Goal: Task Accomplishment & Management: Use online tool/utility

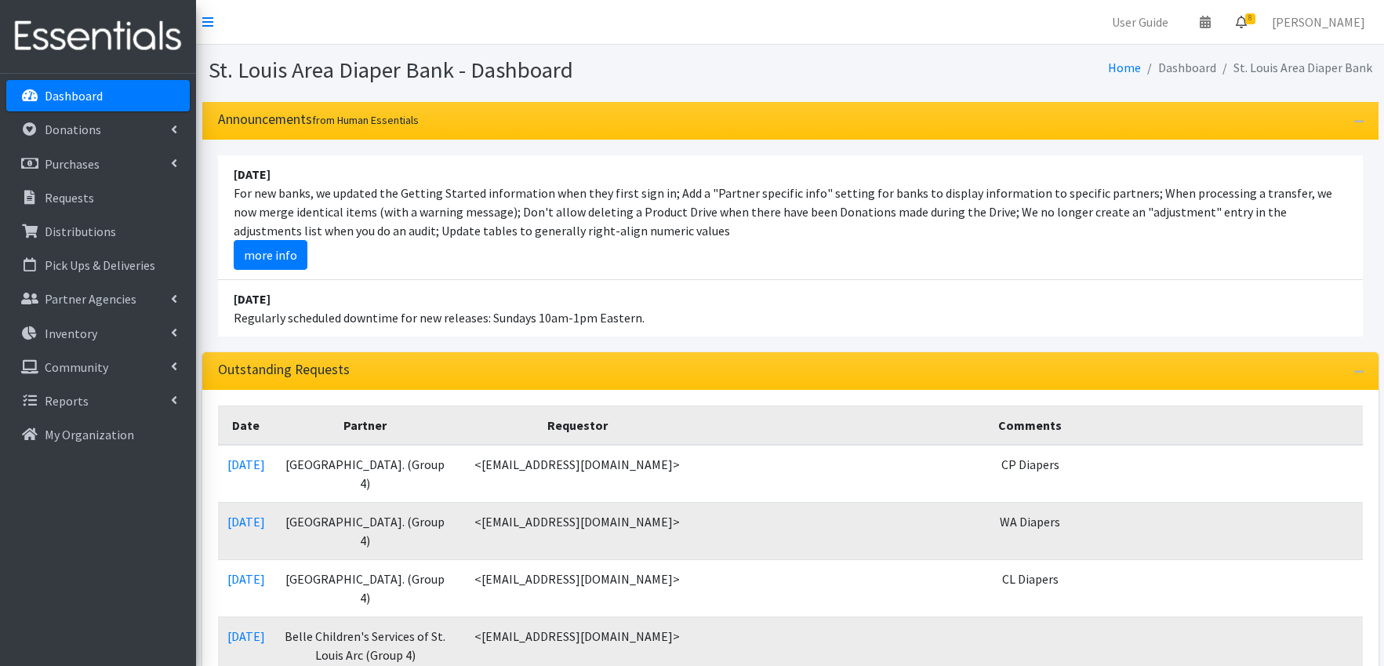
click at [1247, 16] on icon at bounding box center [1241, 22] width 11 height 13
click at [1162, 47] on link "8 Requests" at bounding box center [1148, 55] width 222 height 31
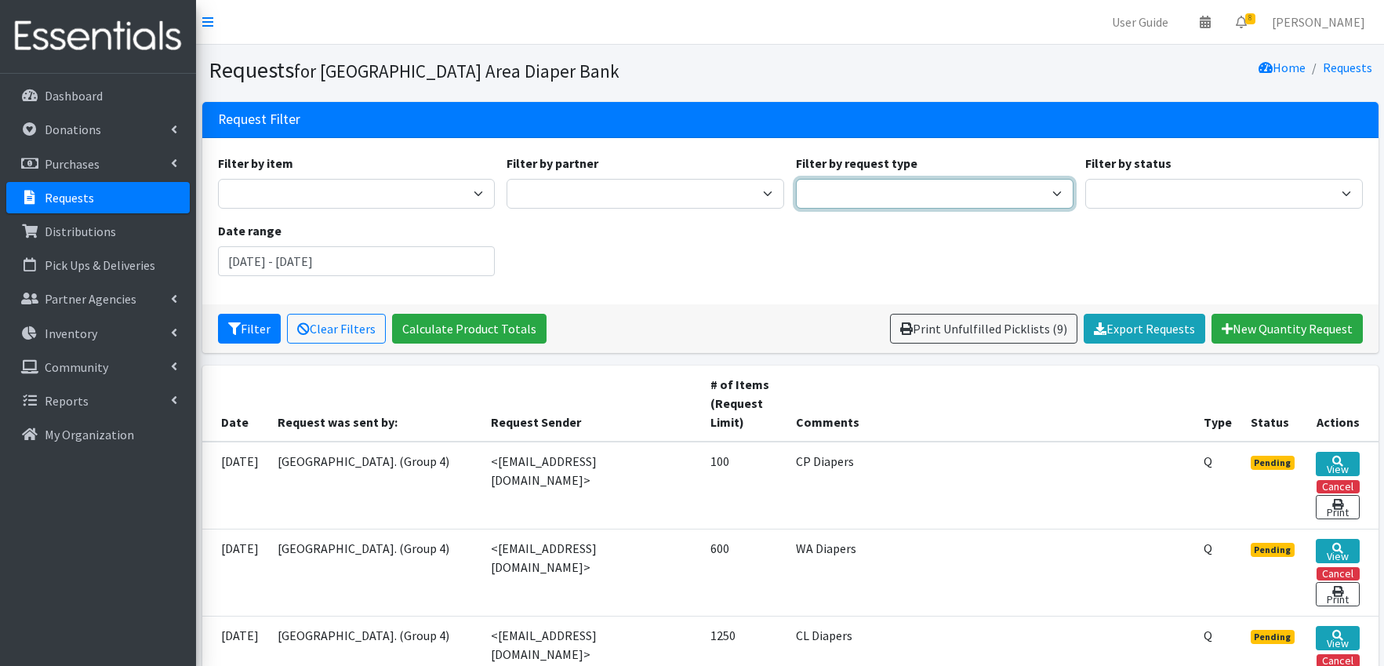
click at [858, 188] on select "Quantity Individual Child" at bounding box center [935, 194] width 278 height 30
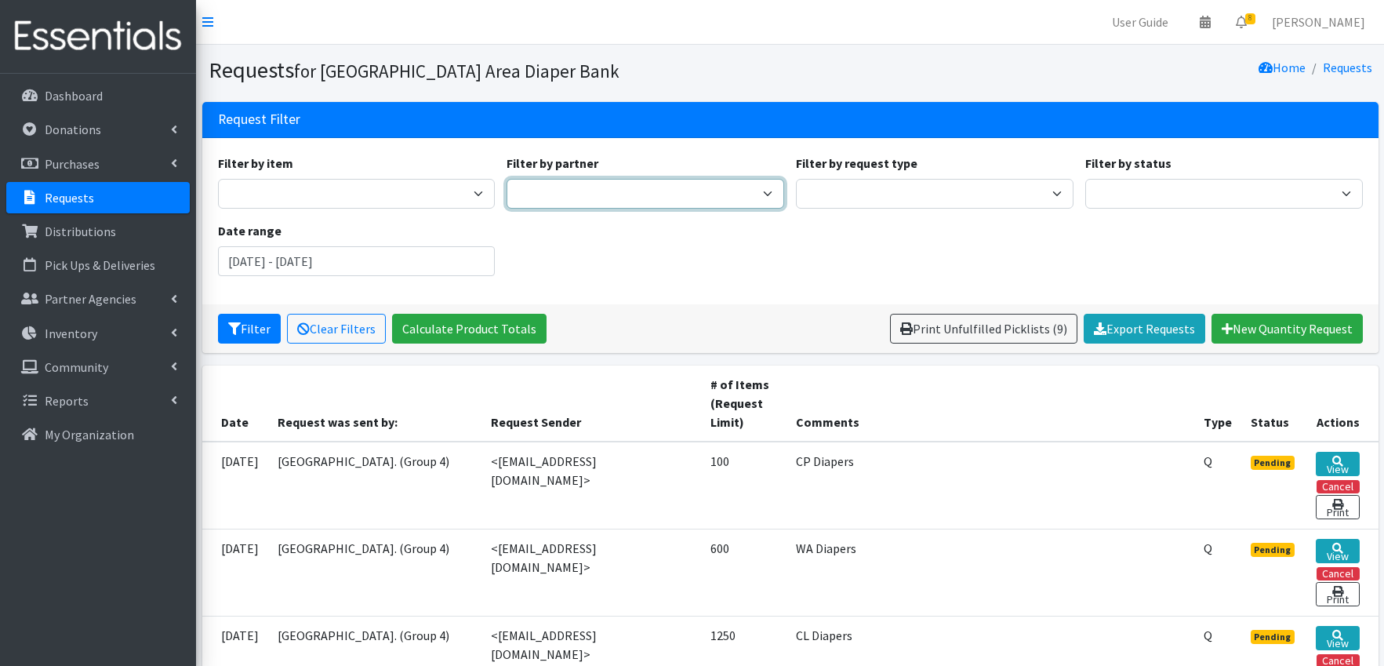
click at [726, 194] on select "AAA- Test Agency Affinia Healthcare (Group 2) Annie Malone (Group 1) ARJ Commun…" at bounding box center [646, 194] width 278 height 30
select select "2519"
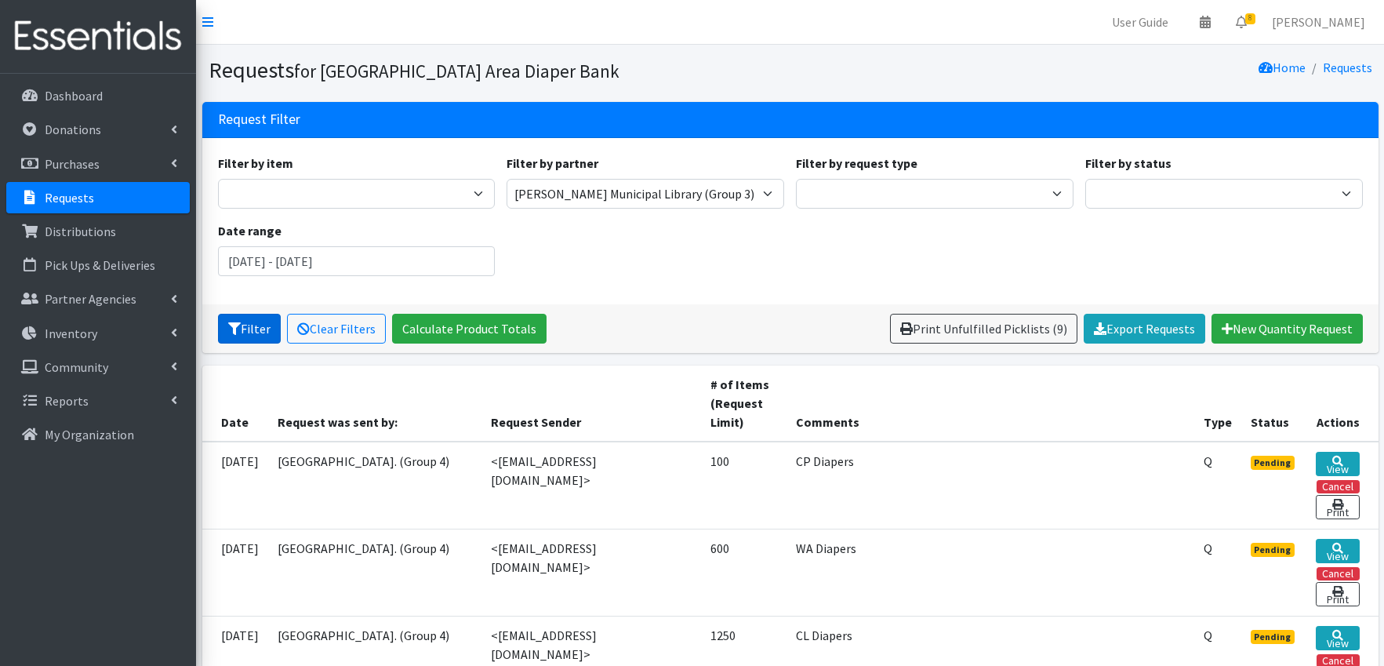
click at [253, 325] on button "Filter" at bounding box center [249, 329] width 63 height 30
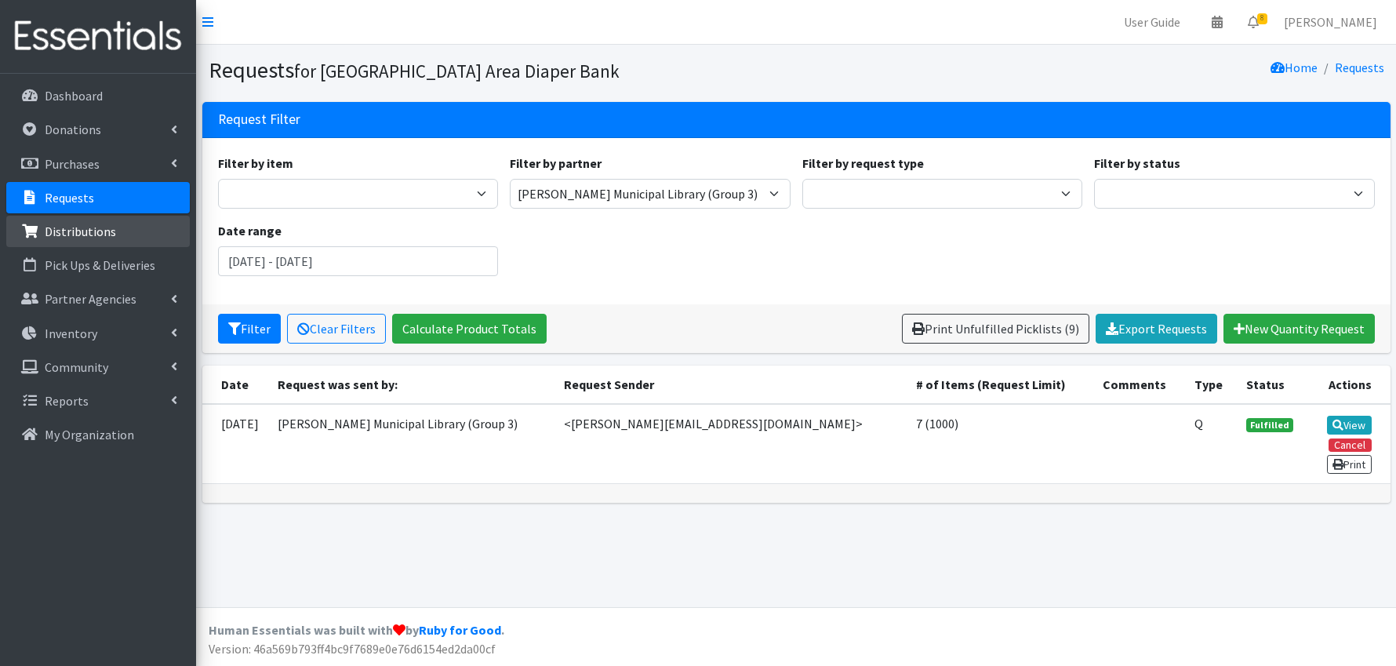
click at [71, 232] on p "Distributions" at bounding box center [80, 232] width 71 height 16
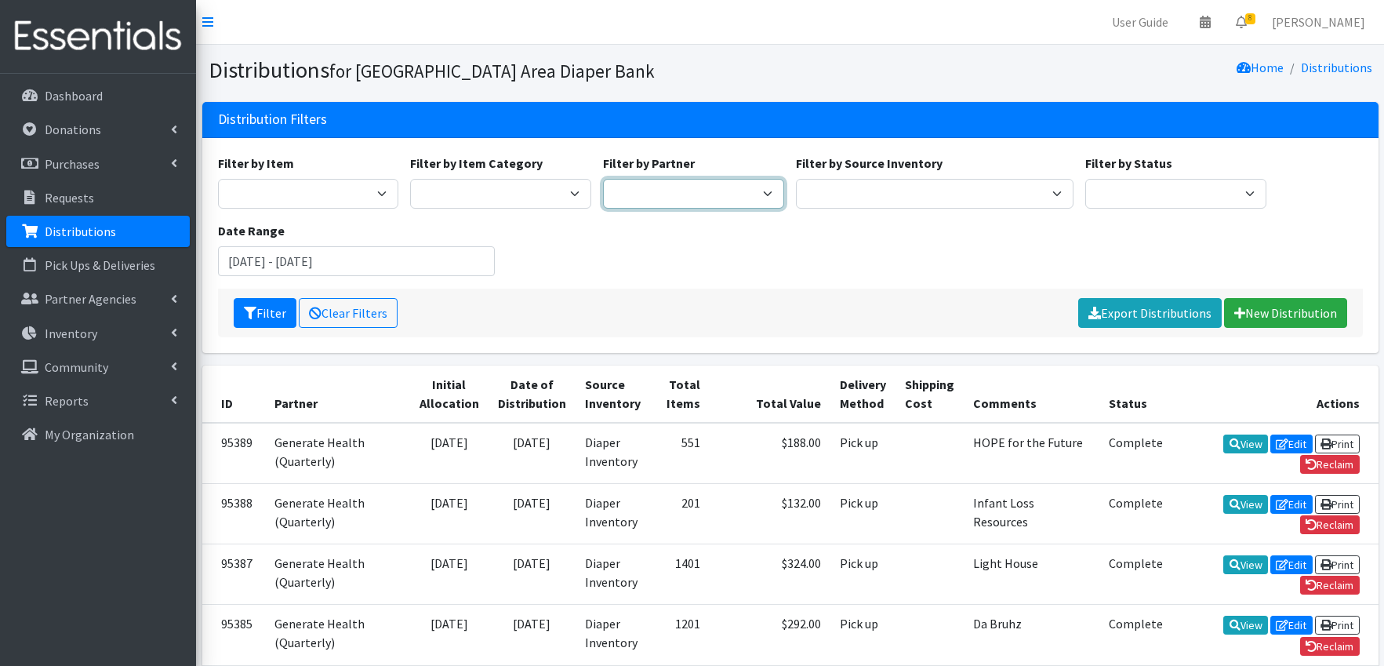
click at [754, 196] on select "Affinia Healthcare (Group 2) Annie Malone (Group 1) Assistance League of St. Lo…" at bounding box center [693, 194] width 181 height 30
select select "2519"
click at [267, 316] on button "Filter" at bounding box center [265, 313] width 63 height 30
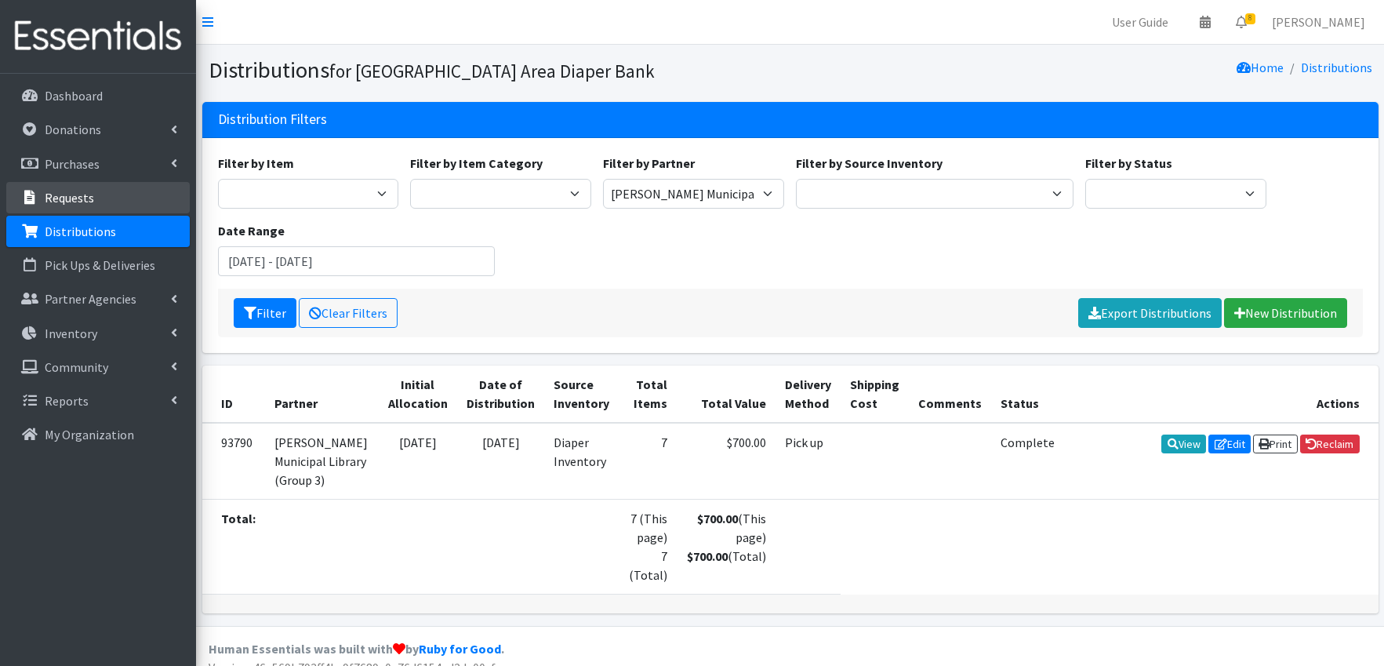
click at [75, 190] on p "Requests" at bounding box center [69, 198] width 49 height 16
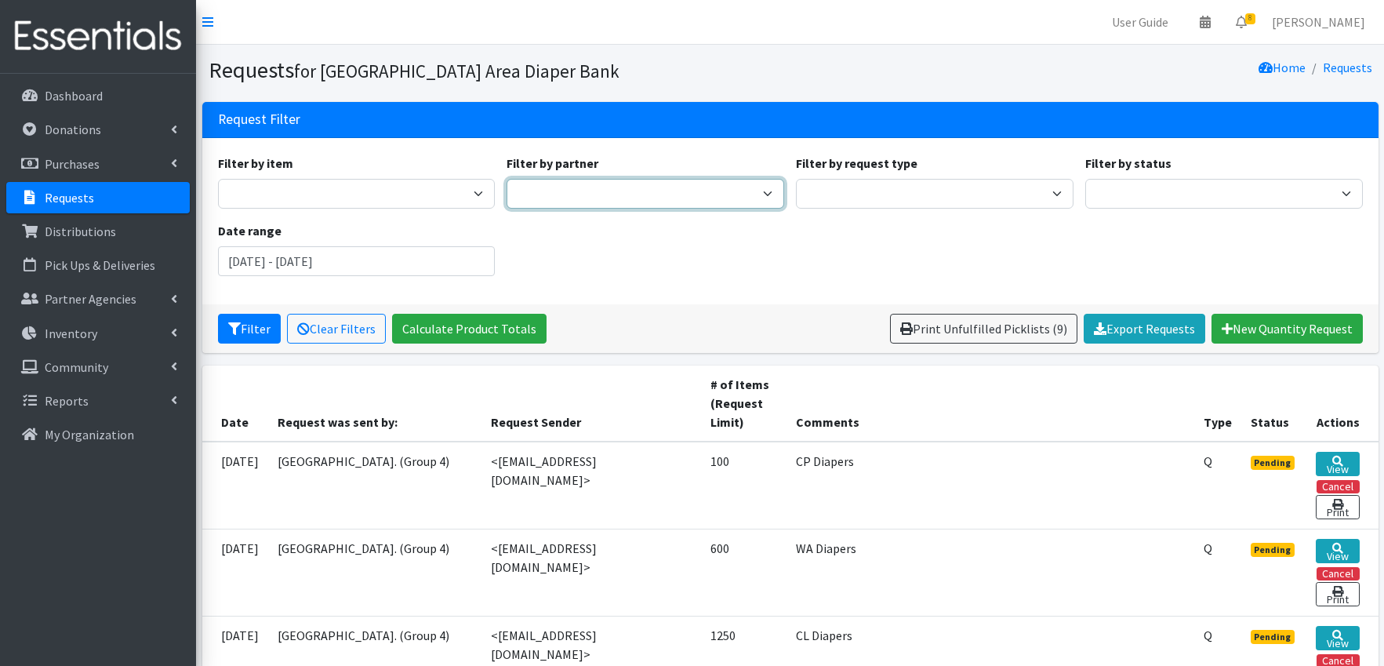
click at [736, 191] on select "AAA- Test Agency Affinia Healthcare (Group 2) [PERSON_NAME] (Group 1) ARJ Commu…" at bounding box center [646, 194] width 278 height 30
select select "2519"
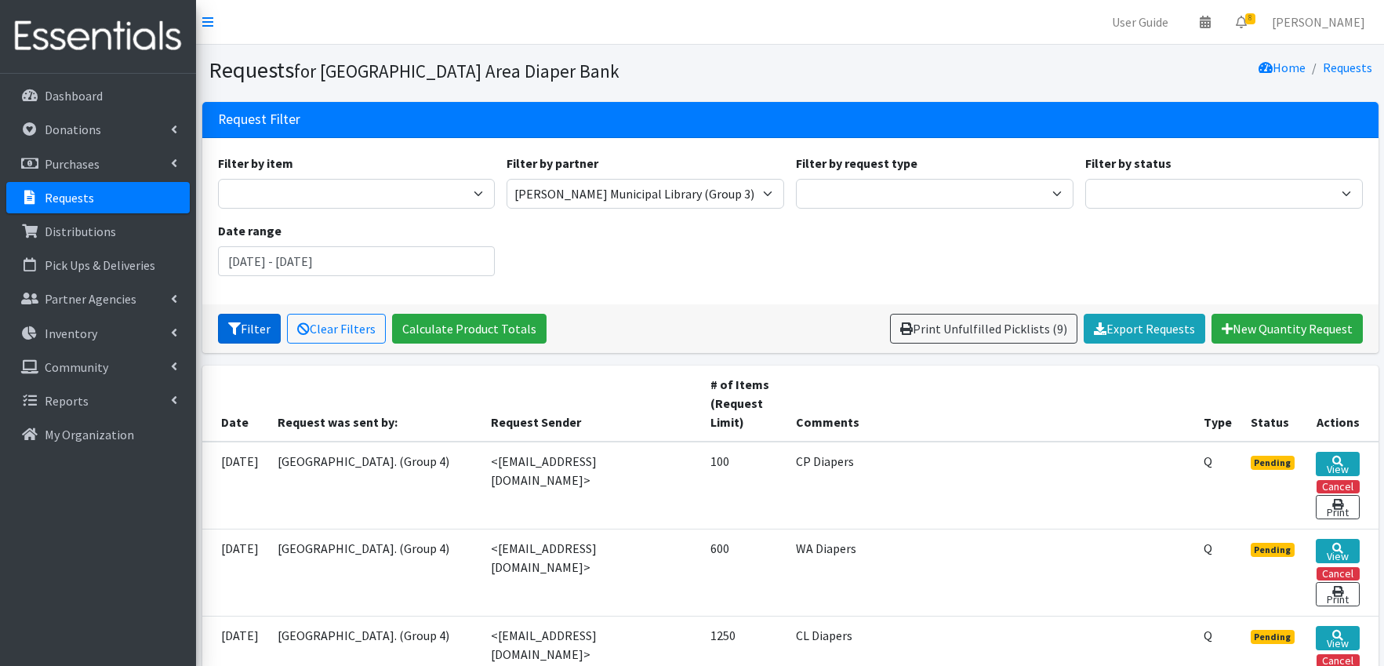
click at [249, 335] on button "Filter" at bounding box center [249, 329] width 63 height 30
